Goal: Transaction & Acquisition: Obtain resource

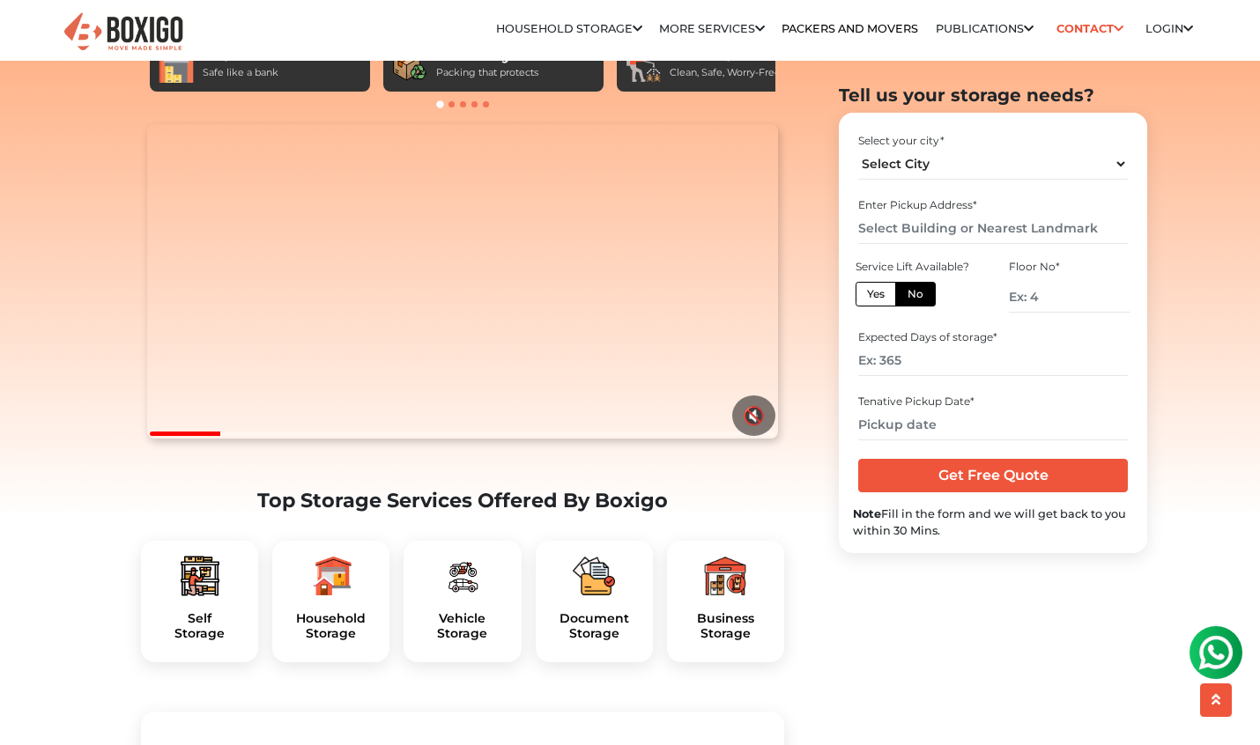
scroll to position [149, 0]
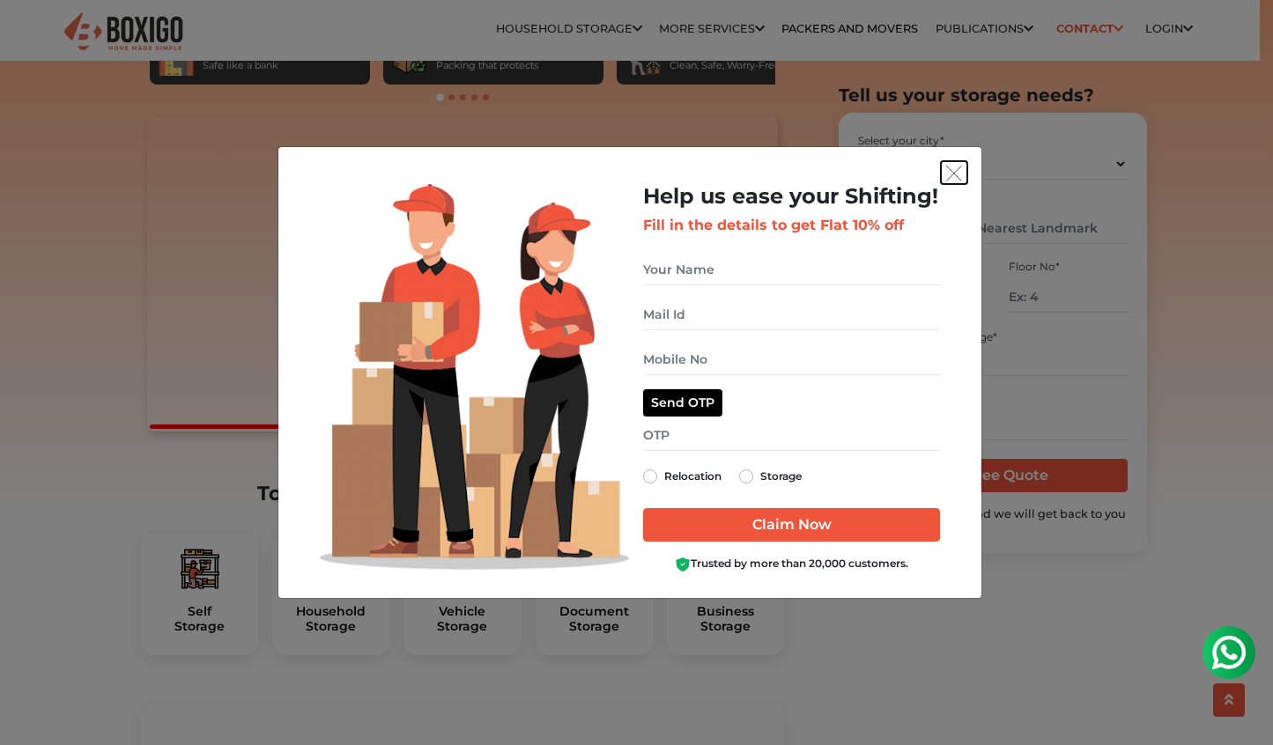
click at [947, 177] on img "get free quote dialog" at bounding box center [954, 174] width 16 height 16
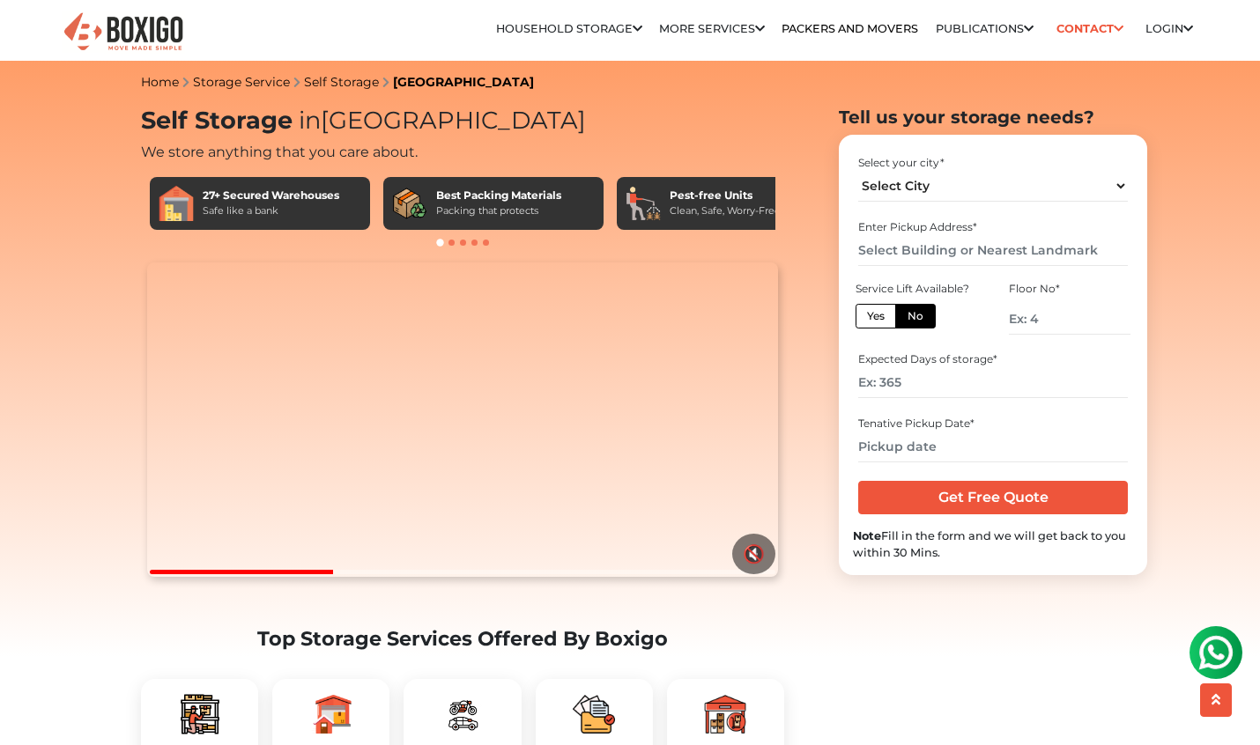
scroll to position [0, 0]
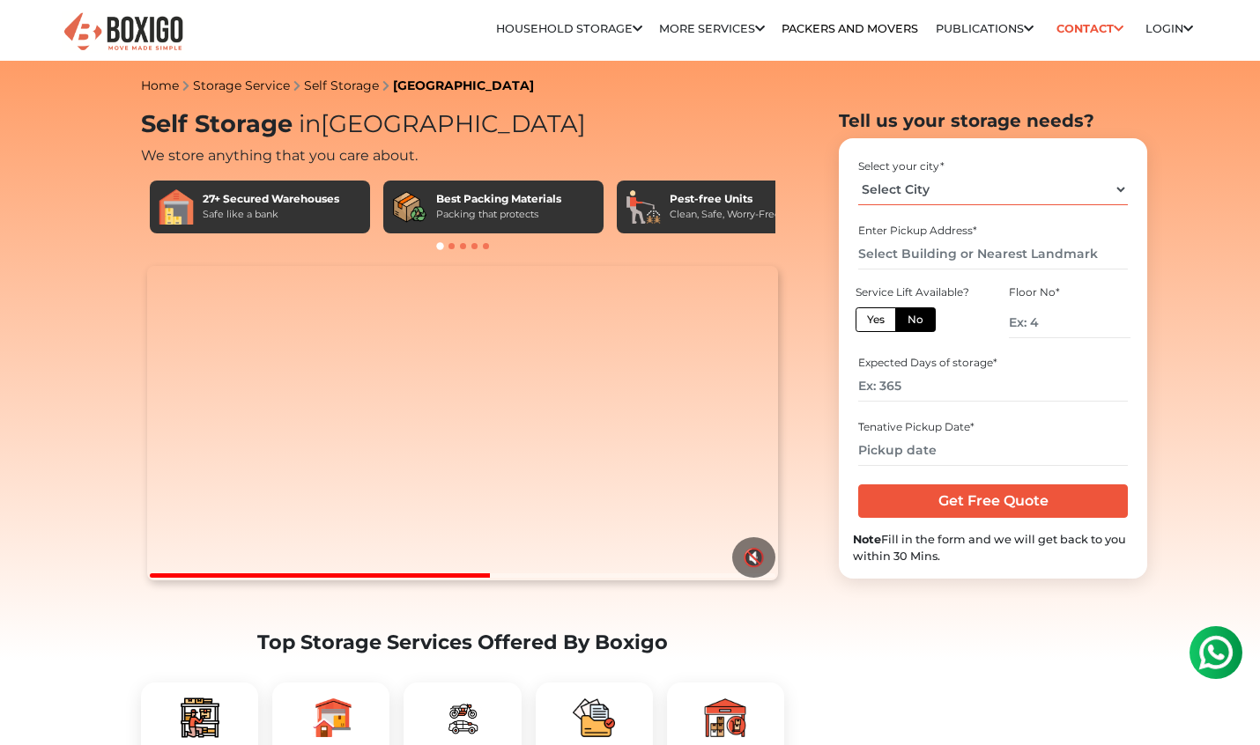
click at [942, 192] on select "Select City Bangalore Bengaluru Bhopal Bhubaneswar Chennai Coimbatore Cuttack D…" at bounding box center [992, 189] width 269 height 31
select select "[GEOGRAPHIC_DATA]"
click at [858, 174] on select "Select City Bangalore Bengaluru Bhopal Bhubaneswar Chennai Coimbatore Cuttack D…" at bounding box center [992, 189] width 269 height 31
click at [942, 231] on div "Enter Pickup Address *" at bounding box center [992, 231] width 269 height 16
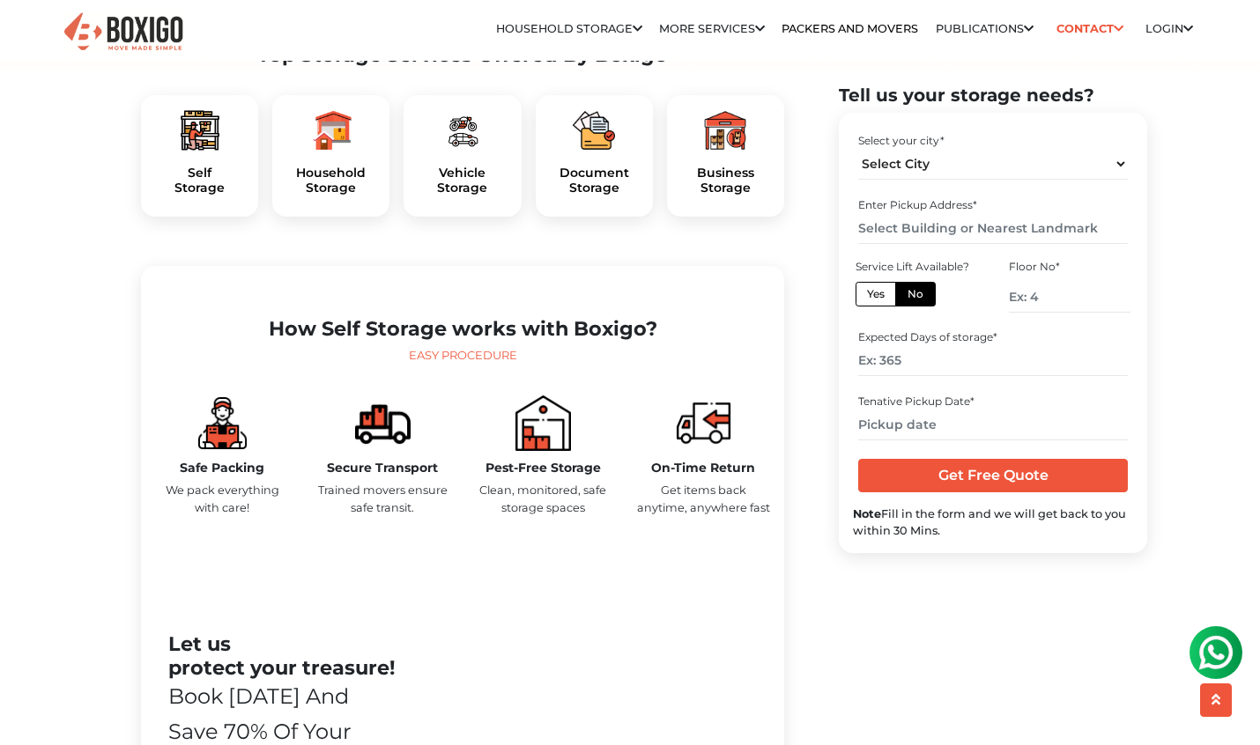
scroll to position [588, 0]
click at [607, 196] on h5 "Document Storage" at bounding box center [594, 181] width 89 height 30
